Goal: Information Seeking & Learning: Stay updated

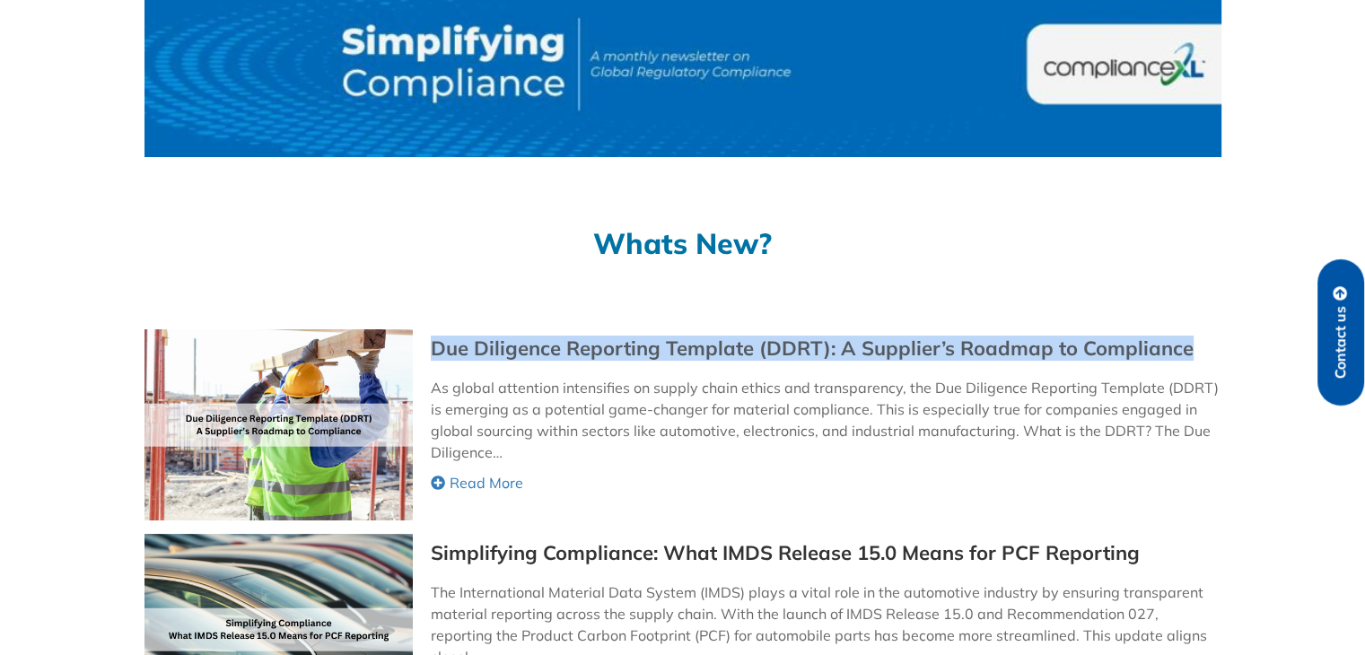
drag, startPoint x: 1144, startPoint y: 352, endPoint x: 433, endPoint y: 356, distance: 711.8
click at [433, 356] on div "Due Diligence Reporting Template (DDRT): A Supplier’s Roadmap to Compliance" at bounding box center [825, 348] width 789 height 21
copy link "Due Diligence Reporting Template (DDRT): A Supplier’s Roadmap to Compliance"
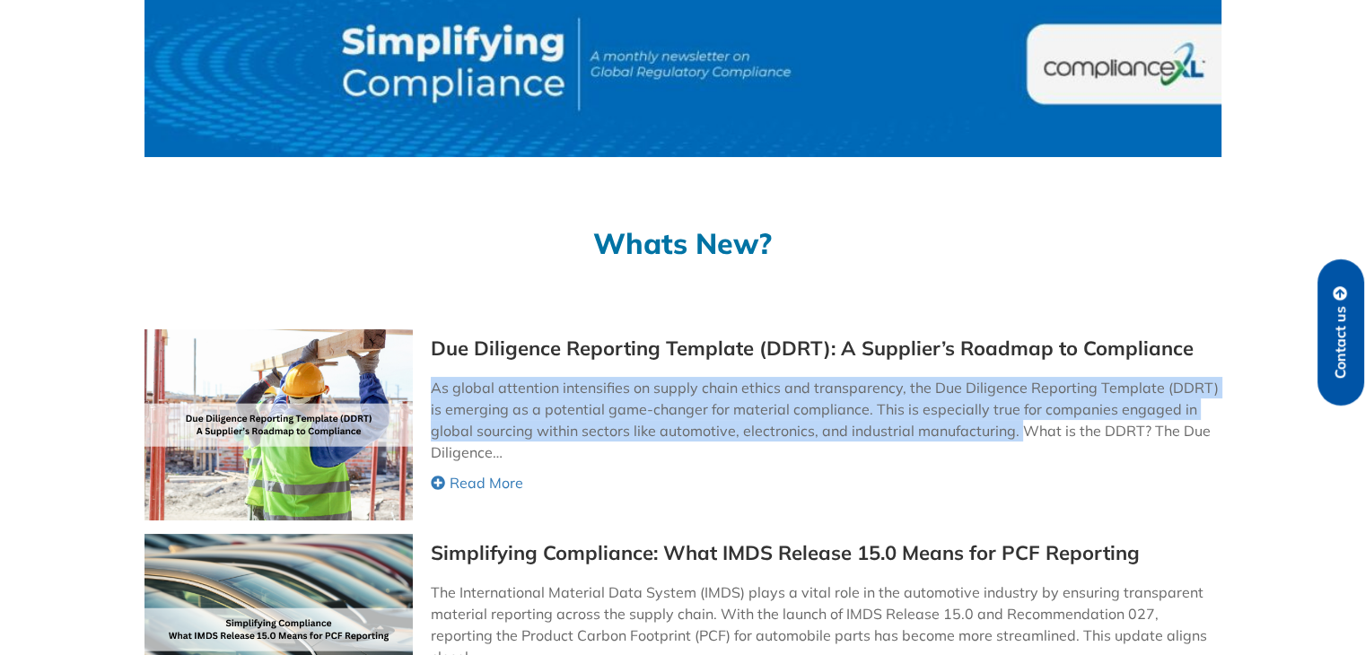
drag, startPoint x: 429, startPoint y: 385, endPoint x: 1018, endPoint y: 436, distance: 591.0
click at [1018, 436] on div "Due Diligence Reporting Template (DDRT): A Supplier’s Roadmap to Compliance As …" at bounding box center [683, 424] width 1076 height 191
copy p "As global attention intensifies on supply chain ethics and transparency, the Du…"
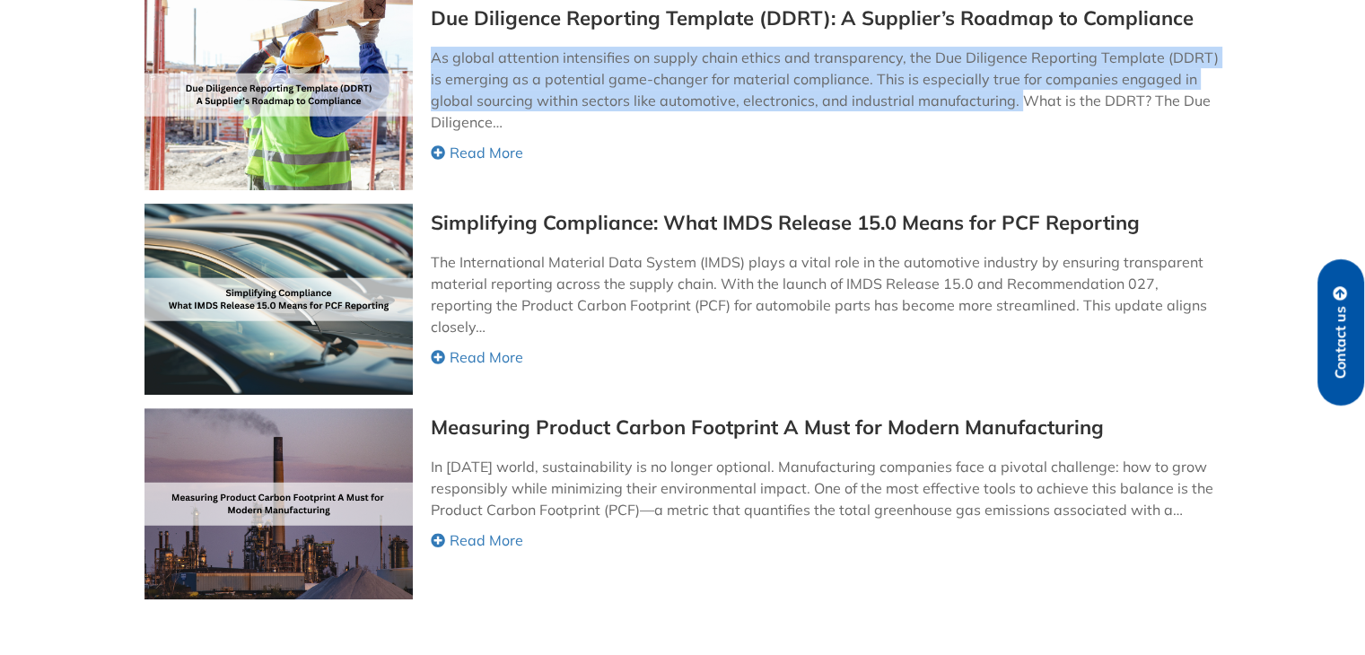
scroll to position [441, 0]
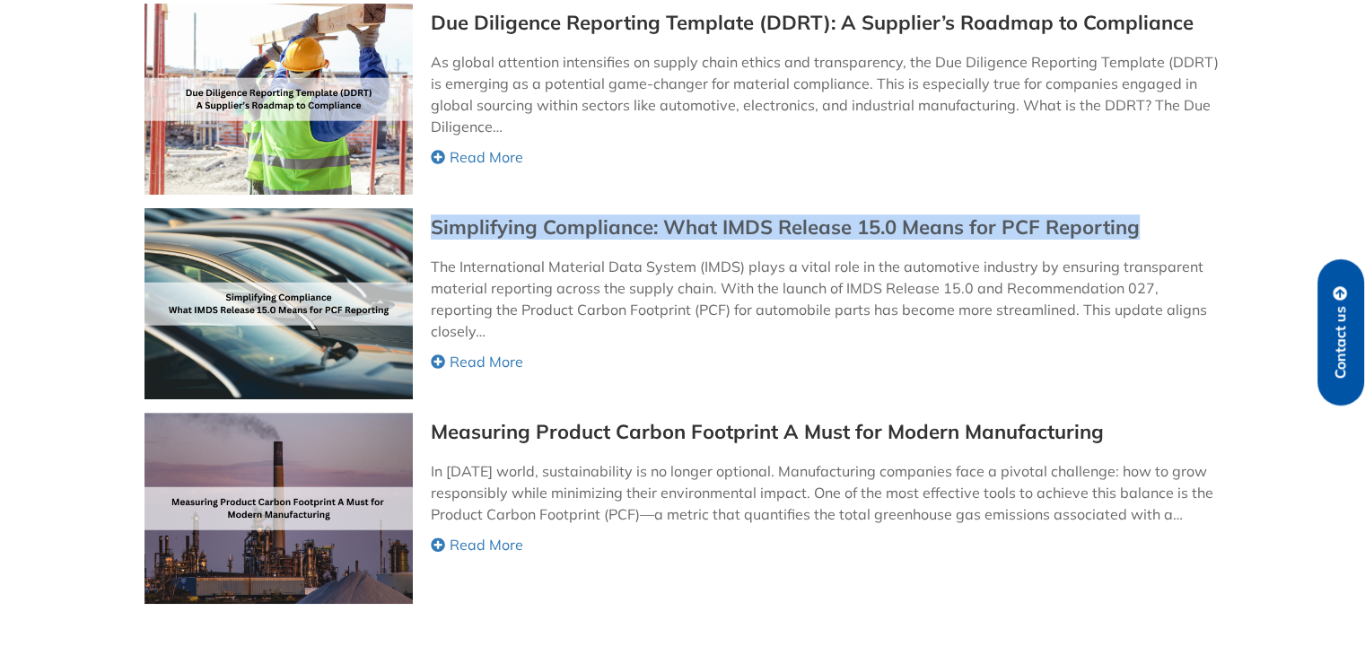
drag, startPoint x: 1151, startPoint y: 232, endPoint x: 431, endPoint y: 222, distance: 719.9
click at [431, 222] on div "Simplifying Compliance: What IMDS Release 15.0 Means for PCF Reporting" at bounding box center [825, 227] width 789 height 21
copy link "Simplifying Compliance: What IMDS Release 15.0 Means for PCF Reporting"
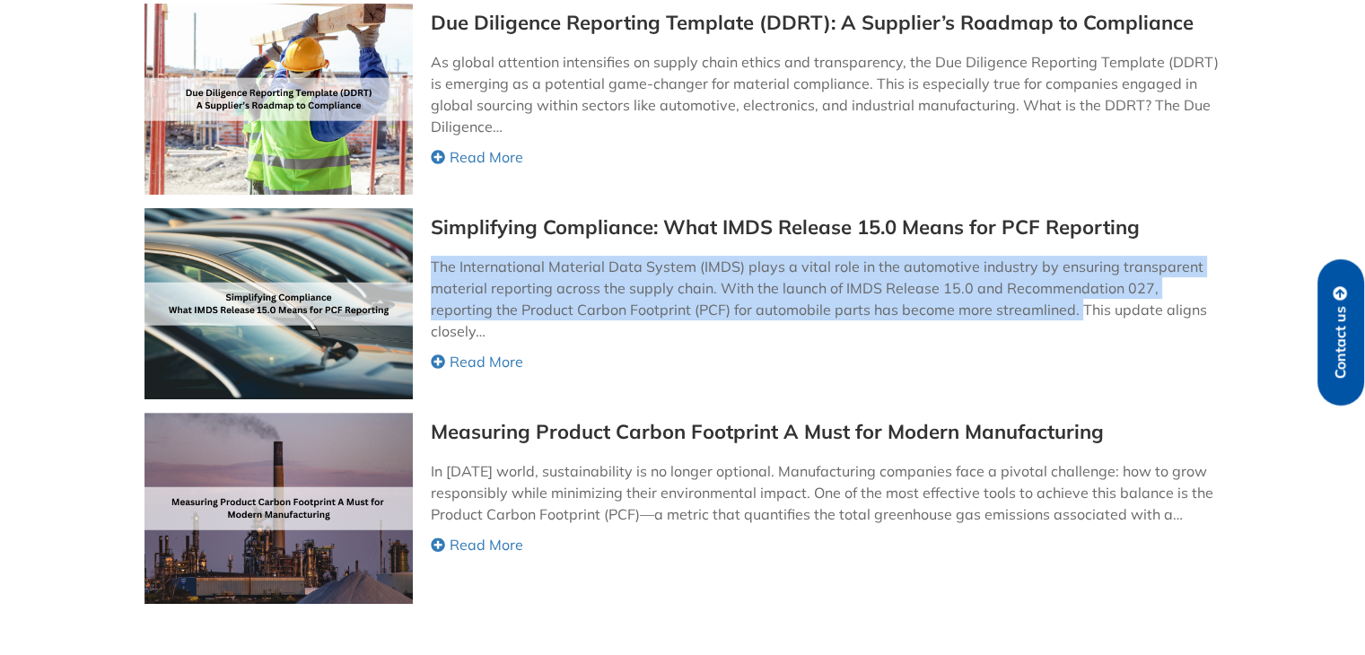
drag, startPoint x: 431, startPoint y: 266, endPoint x: 1012, endPoint y: 301, distance: 581.8
click at [1012, 301] on p "The International Material Data System (IMDS) plays a vital role in the automot…" at bounding box center [825, 299] width 789 height 86
copy p "The International Material Data System (IMDS) plays a vital role in the automot…"
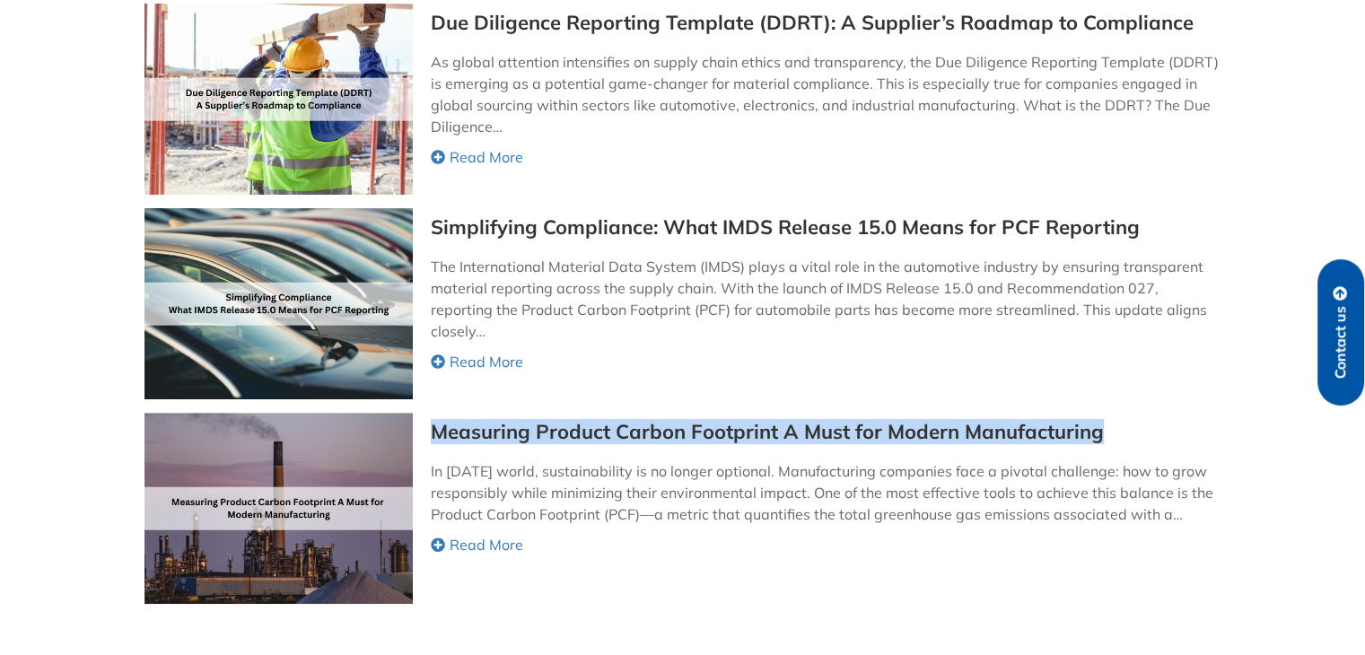
drag, startPoint x: 1122, startPoint y: 439, endPoint x: 422, endPoint y: 425, distance: 700.2
click at [422, 425] on div "Measuring Product Carbon Footprint A Must for Modern Manufacturing In [DATE] wo…" at bounding box center [683, 508] width 1076 height 191
copy link "Measuring Product Carbon Footprint A Must for Modern Manufacturing"
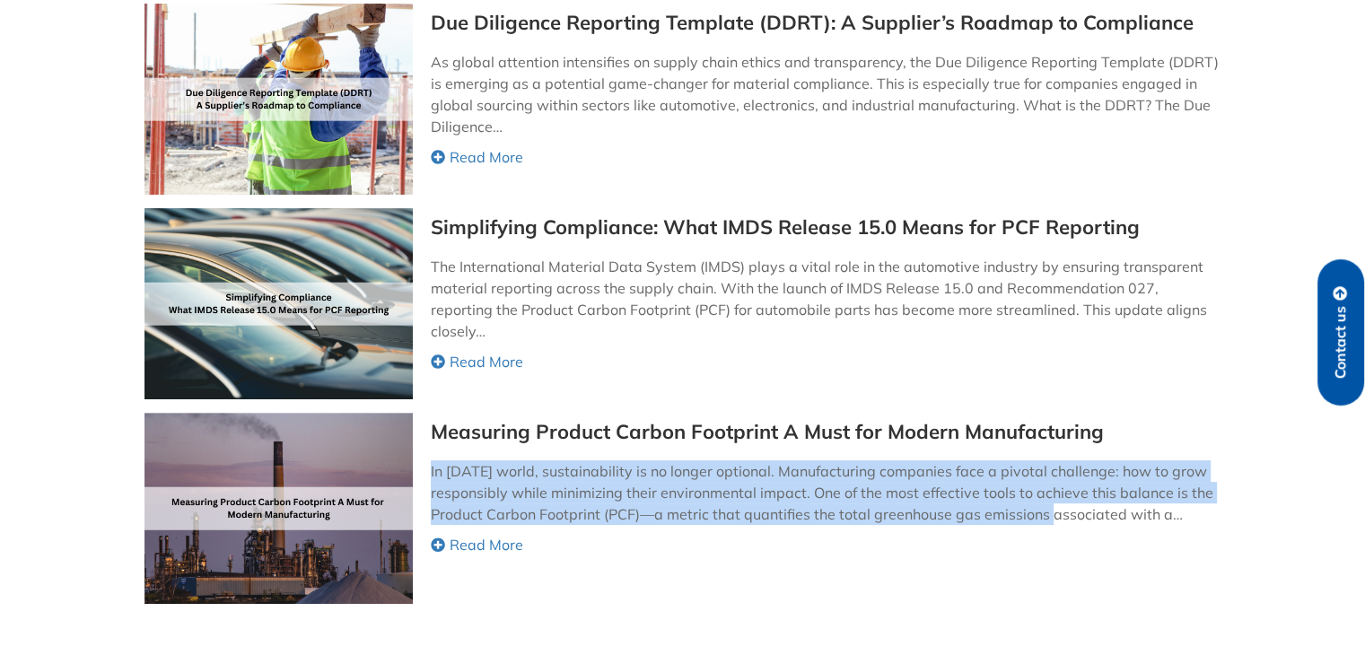
drag, startPoint x: 427, startPoint y: 468, endPoint x: 1045, endPoint y: 517, distance: 619.5
click at [1045, 517] on div "Measuring Product Carbon Footprint A Must for Modern Manufacturing In [DATE] wo…" at bounding box center [683, 508] width 1076 height 191
copy p "In [DATE] world, sustainability is no longer optional. Manufacturing companies …"
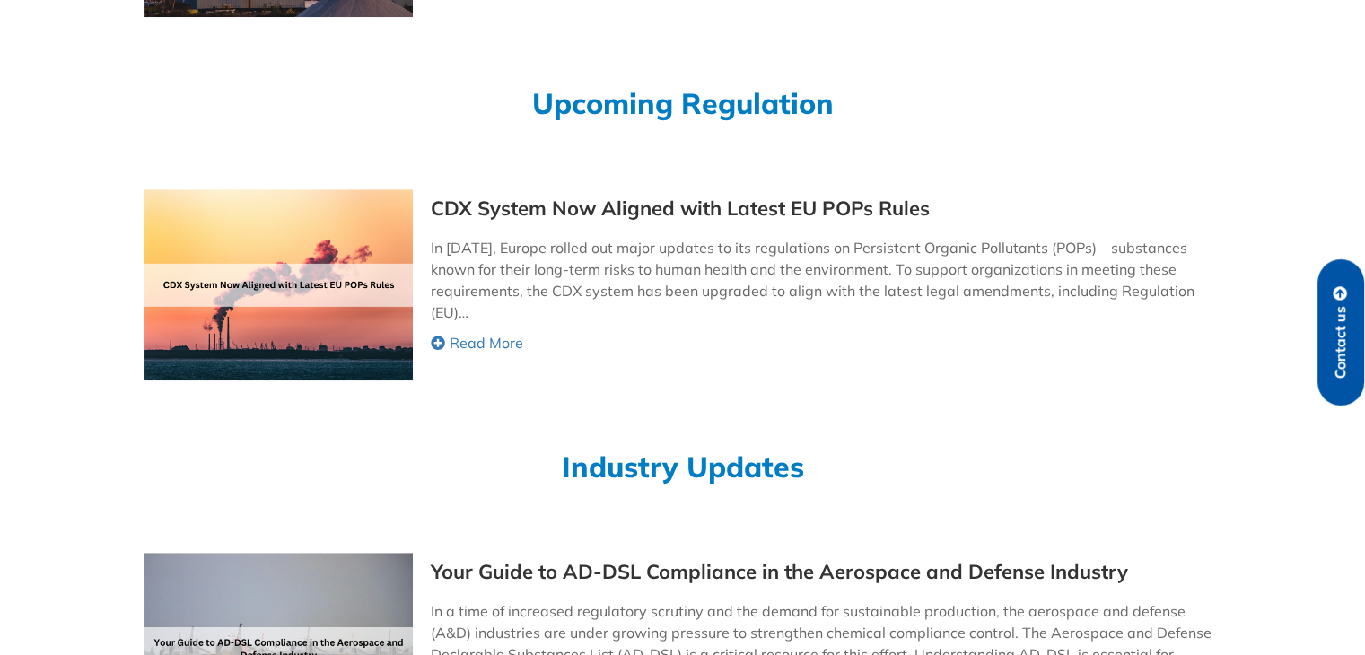
scroll to position [1016, 0]
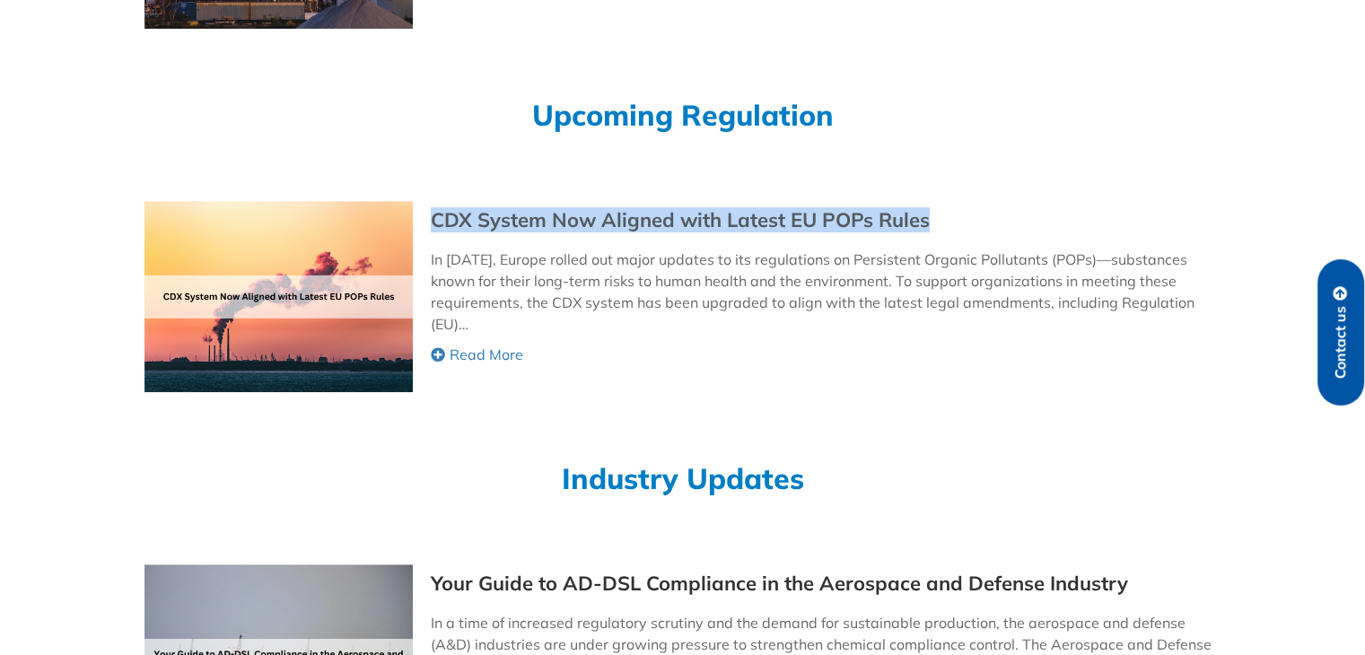
drag, startPoint x: 954, startPoint y: 216, endPoint x: 434, endPoint y: 218, distance: 520.6
click at [434, 218] on div "CDX System Now Aligned with Latest EU POPs Rules" at bounding box center [825, 220] width 789 height 21
copy link "CDX System Now Aligned with Latest EU POPs Rules"
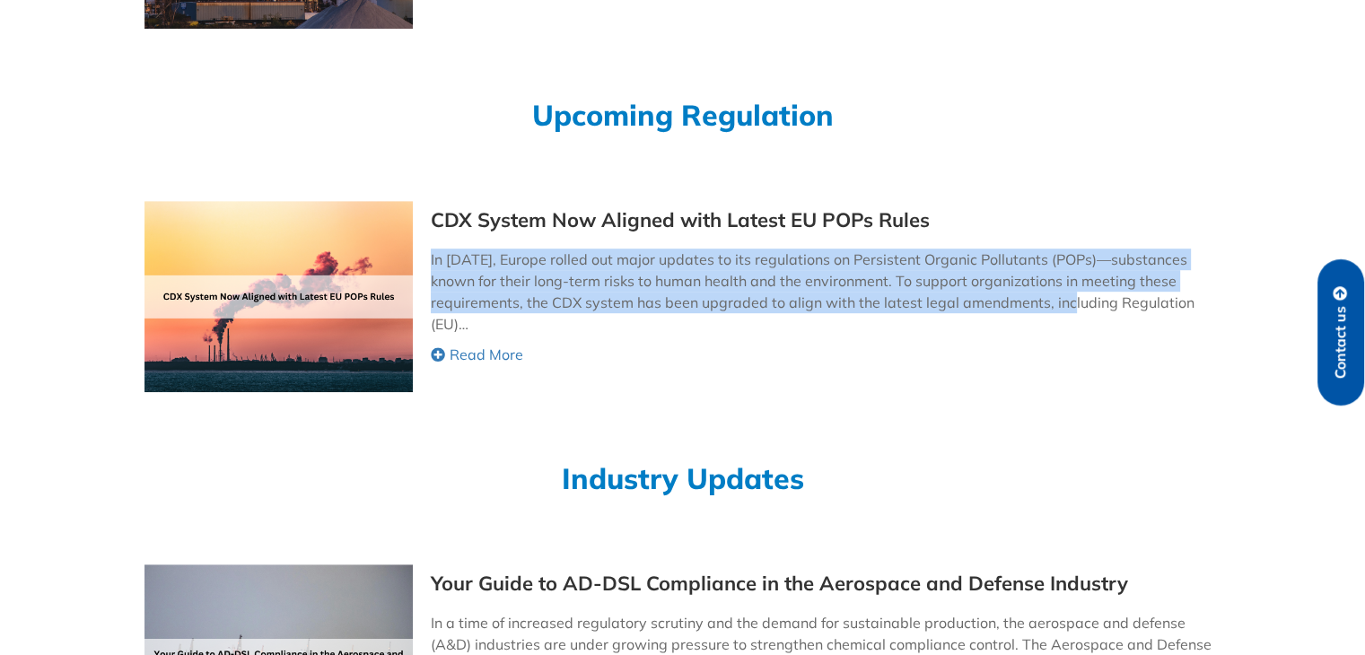
drag, startPoint x: 426, startPoint y: 256, endPoint x: 1082, endPoint y: 307, distance: 657.2
click at [1082, 307] on div "CDX System Now Aligned with Latest EU POPs Rules In [DATE], Europe rolled out m…" at bounding box center [683, 296] width 1076 height 191
copy p "In [DATE], Europe rolled out major updates to its regulations on Persistent Org…"
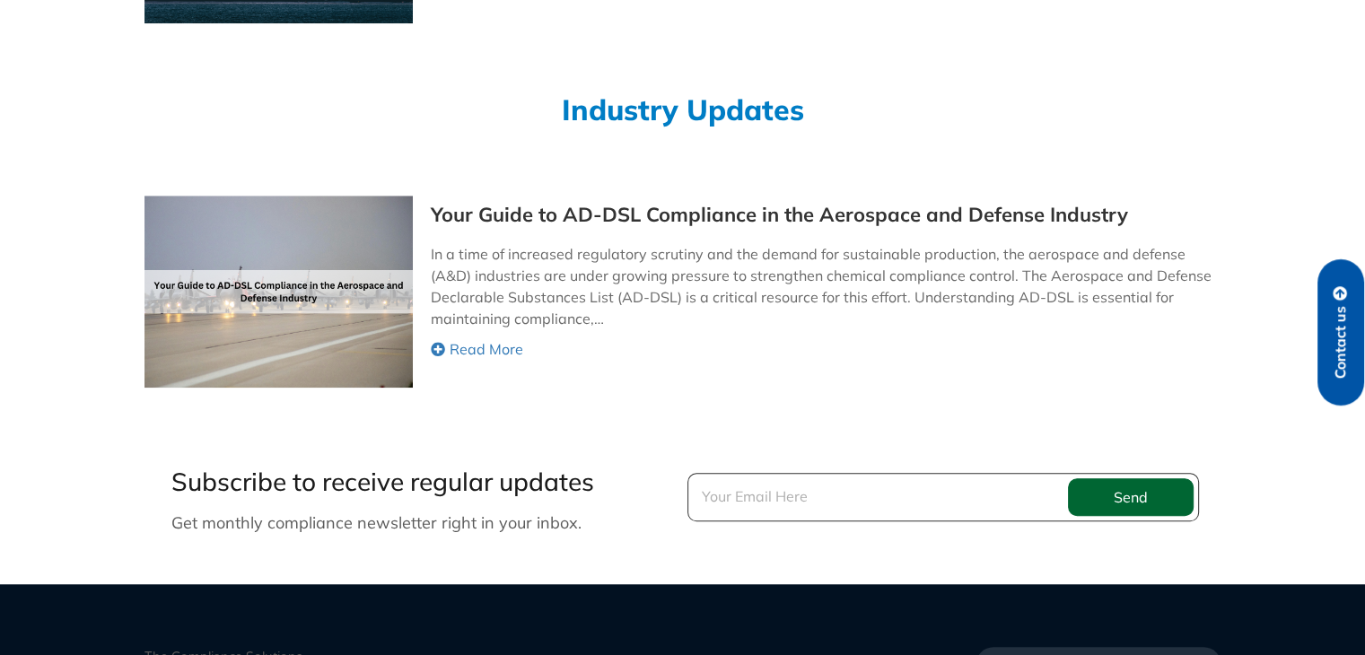
scroll to position [1433, 0]
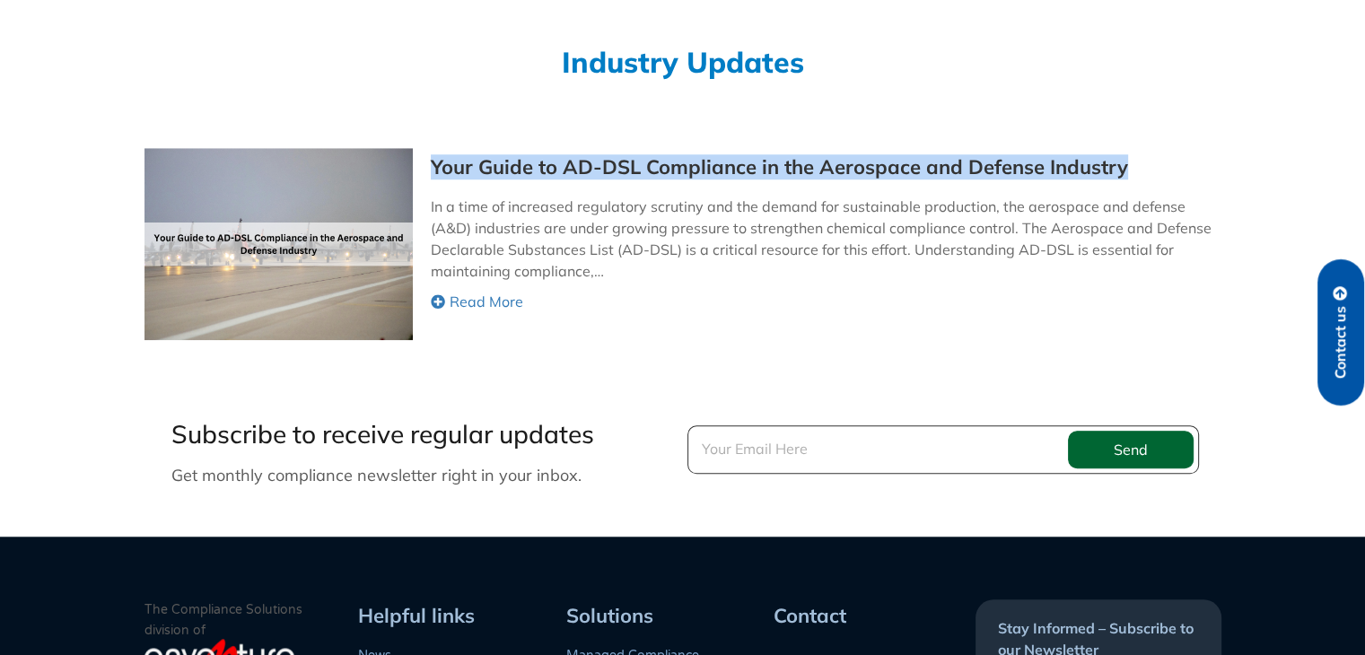
drag, startPoint x: 424, startPoint y: 164, endPoint x: 1117, endPoint y: 181, distance: 693.1
click at [1117, 181] on div "Your Guide to AD-DSL Compliance in the Aerospace and Defense Industry In a time…" at bounding box center [683, 243] width 1076 height 191
copy link "Your Guide to AD-DSL Compliance in the Aerospace and Defense Industry"
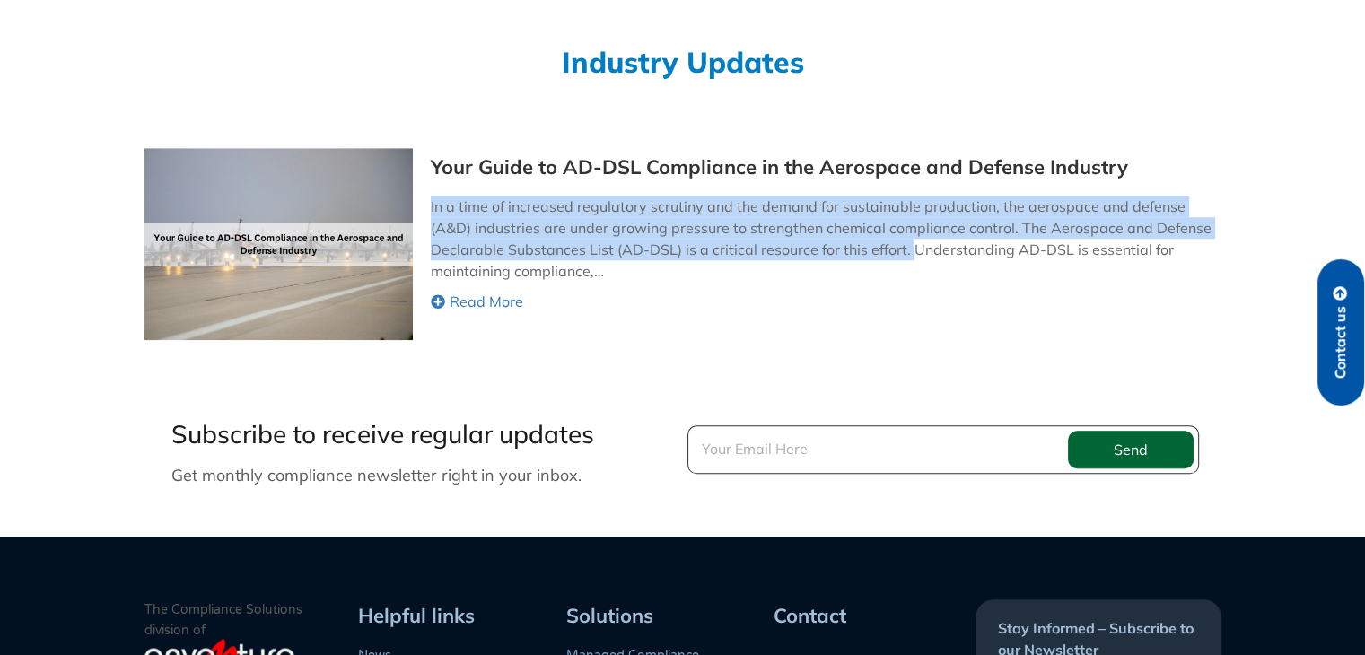
drag, startPoint x: 906, startPoint y: 250, endPoint x: 427, endPoint y: 213, distance: 479.8
click at [427, 213] on div "Your Guide to AD-DSL Compliance in the Aerospace and Defense Industry In a time…" at bounding box center [683, 243] width 1076 height 191
copy p "In a time of increased regulatory scrutiny and the demand for sustainable produ…"
